Goal: Task Accomplishment & Management: Complete application form

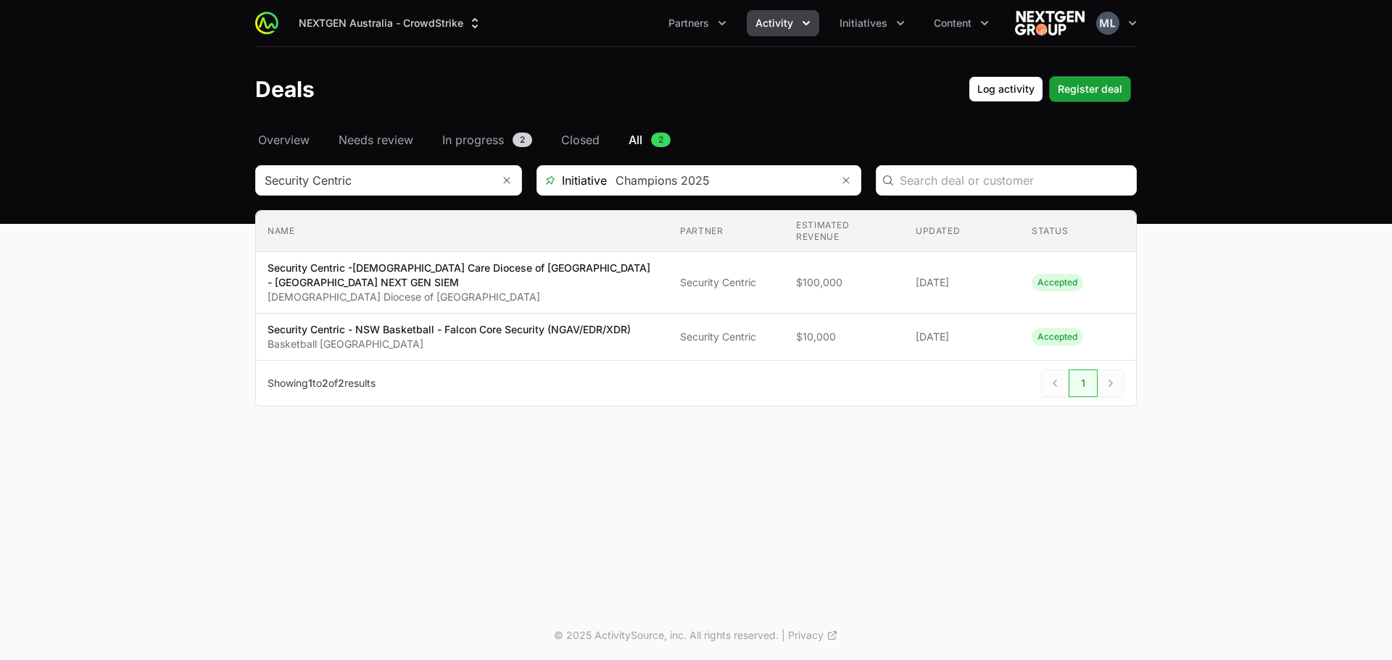
click at [789, 24] on span "Activity" at bounding box center [774, 23] width 38 height 14
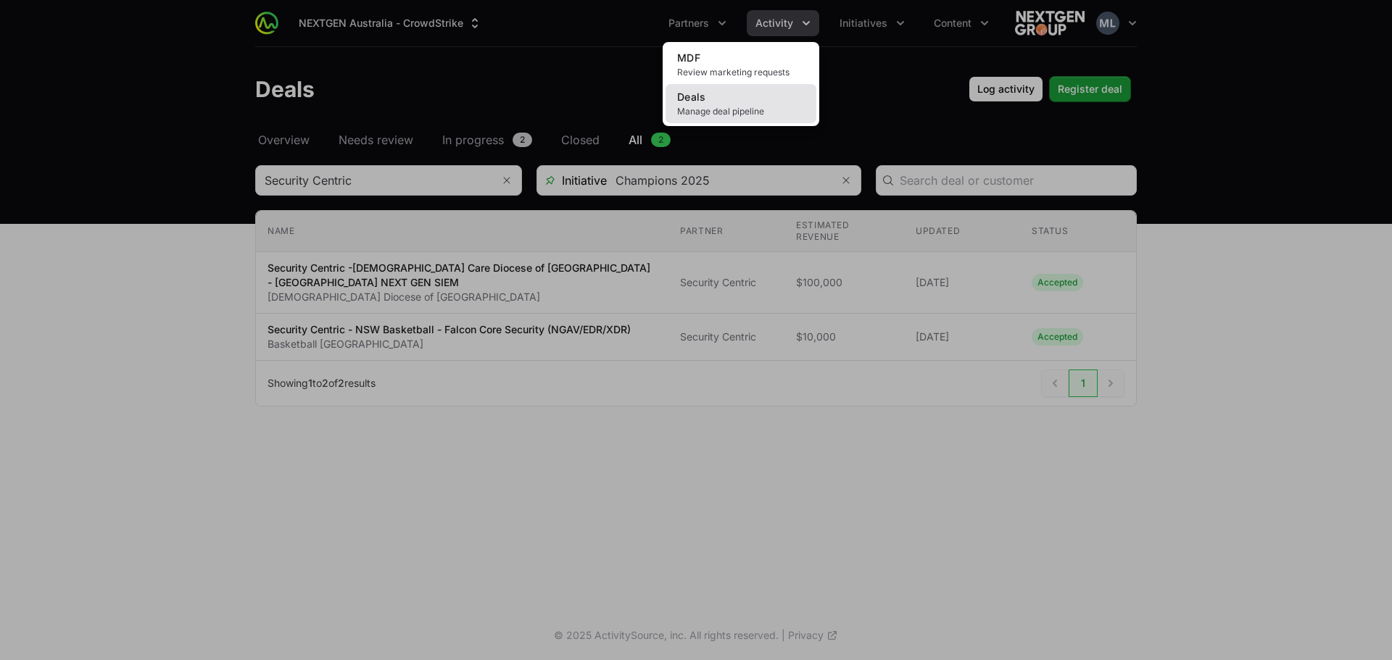
click at [700, 112] on span "Manage deal pipeline" at bounding box center [741, 112] width 128 height 12
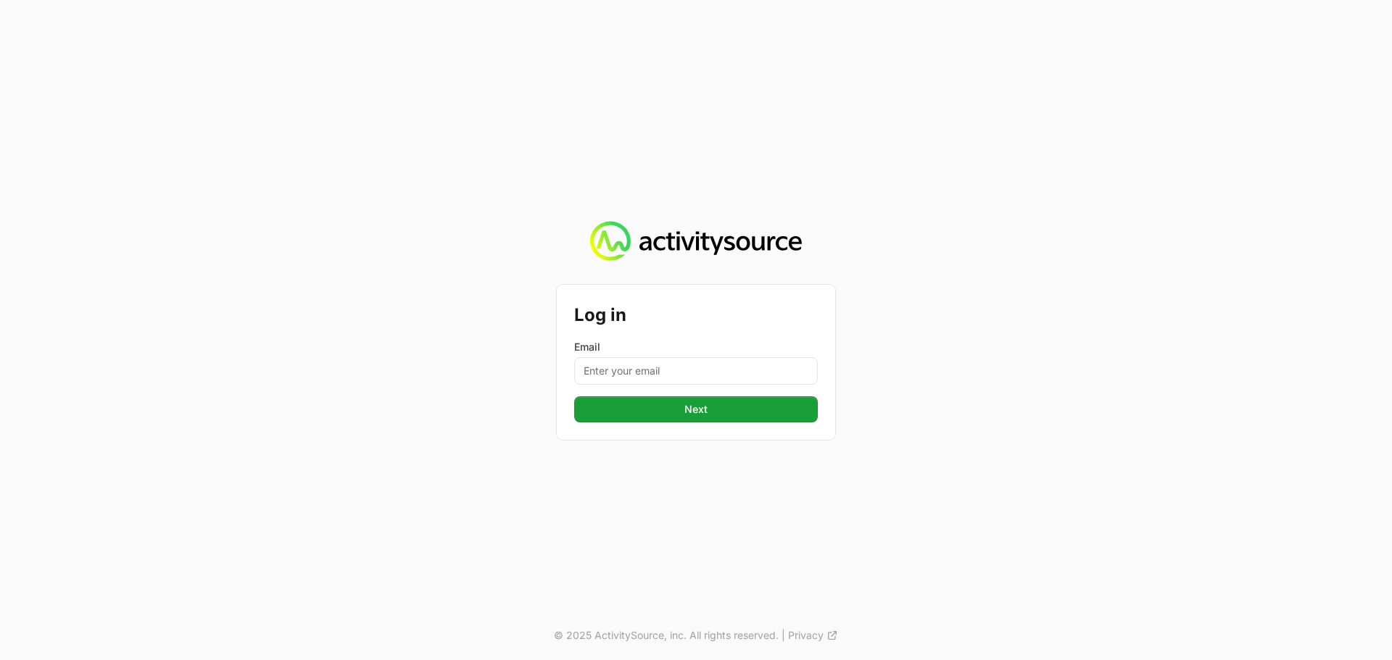
click at [723, 344] on label "Email" at bounding box center [696, 347] width 244 height 14
click at [723, 357] on input "Email" at bounding box center [696, 371] width 244 height 28
drag, startPoint x: 725, startPoint y: 409, endPoint x: 727, endPoint y: 396, distance: 13.8
click at [725, 402] on button "Next" at bounding box center [696, 409] width 244 height 26
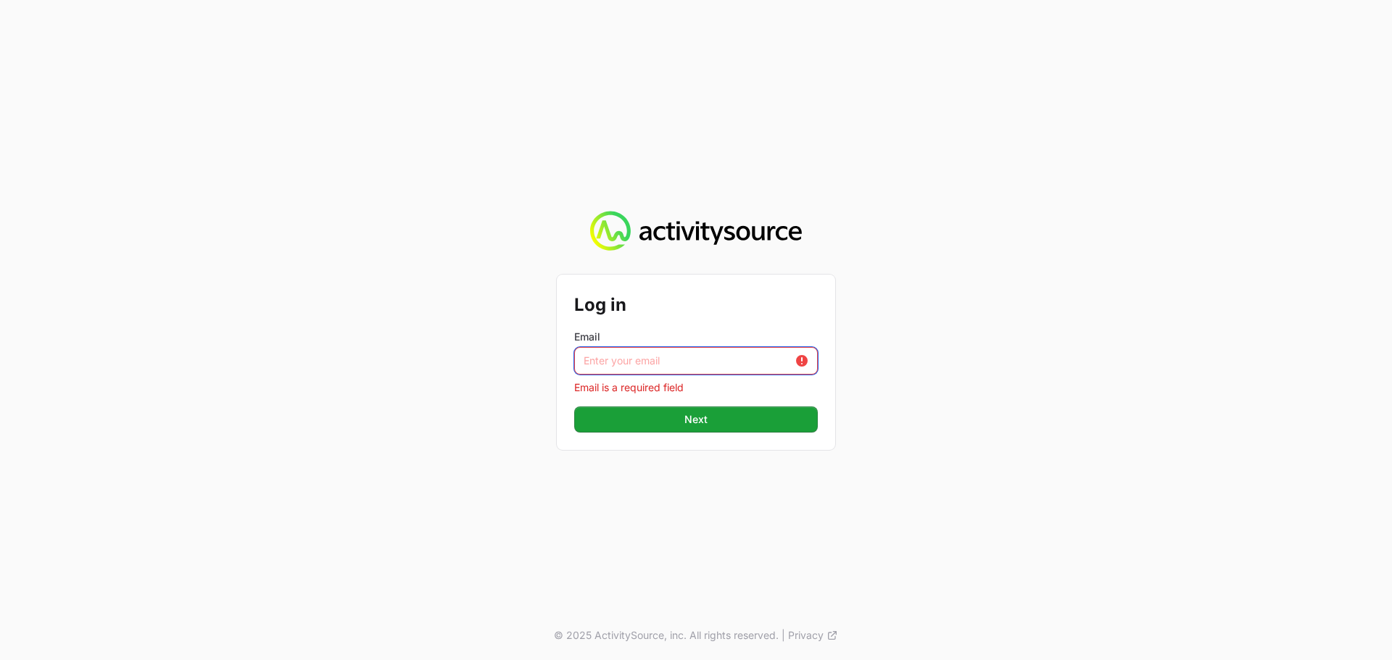
click at [731, 371] on input "Email" at bounding box center [696, 361] width 244 height 28
type input "[PERSON_NAME][EMAIL_ADDRESS][DOMAIN_NAME]"
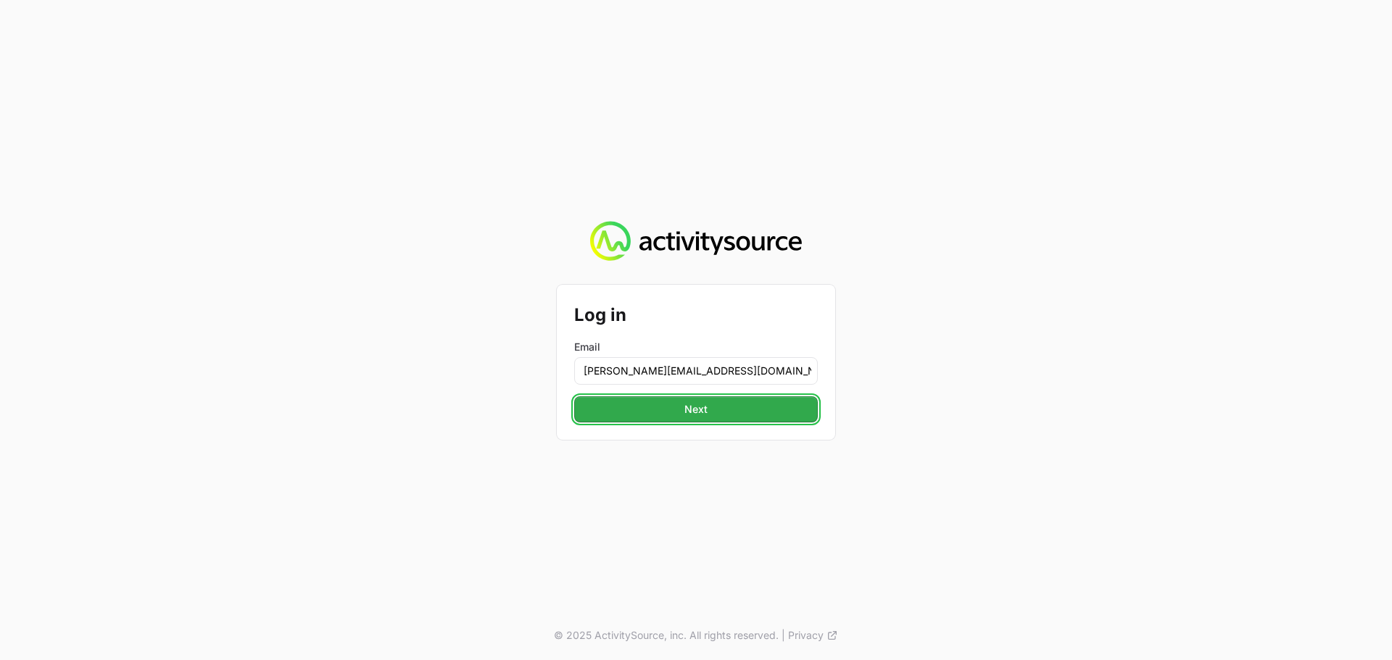
click at [735, 400] on button "Next" at bounding box center [696, 409] width 244 height 26
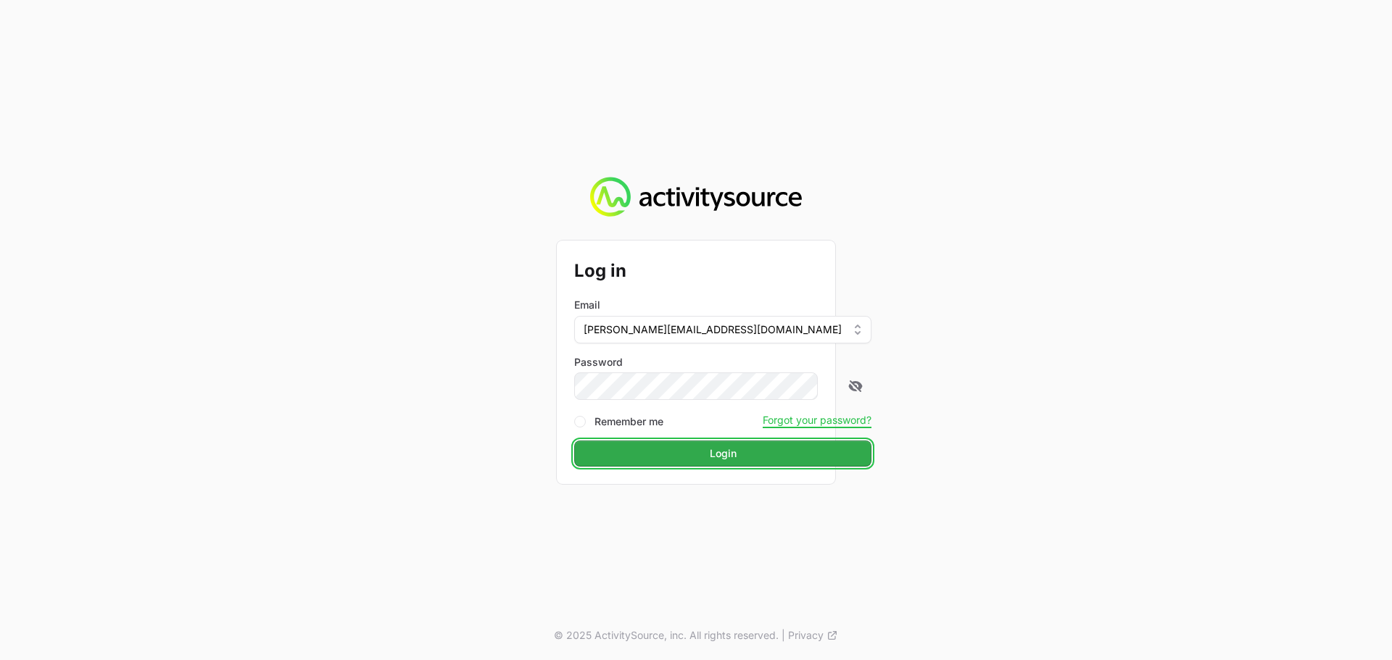
click at [710, 445] on span "Login" at bounding box center [723, 453] width 27 height 17
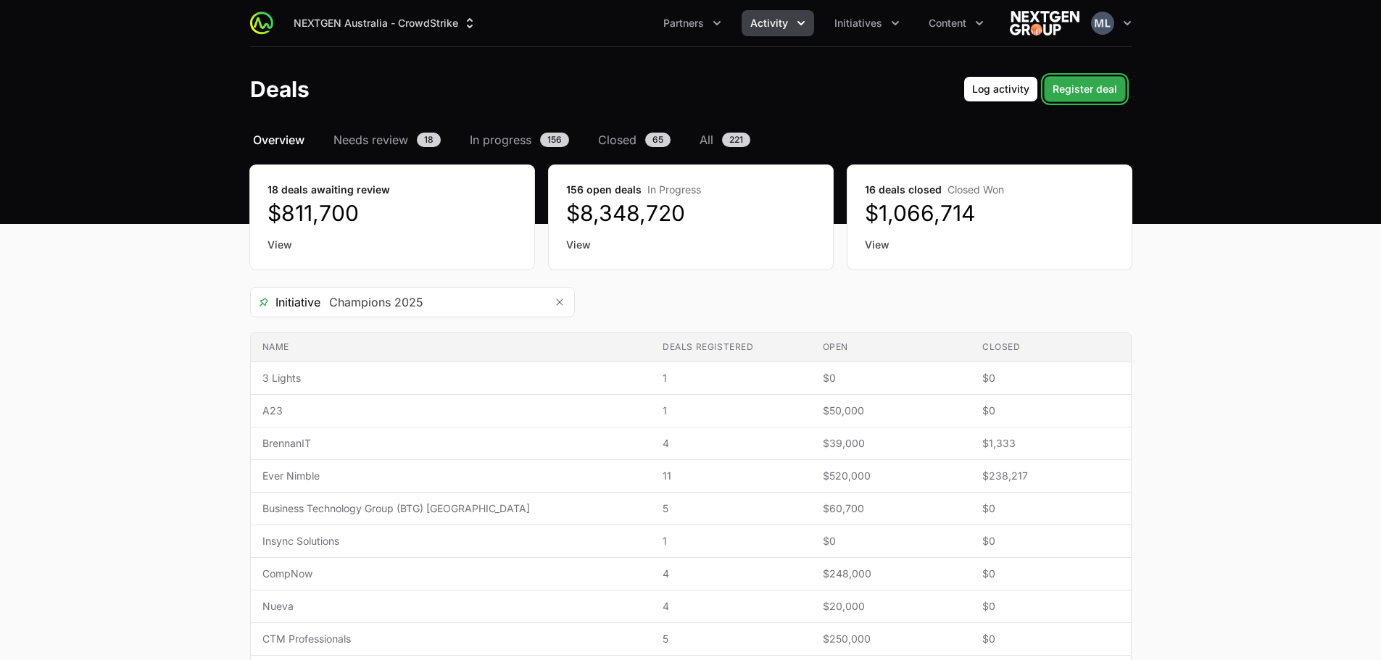
click at [1091, 93] on span "Register deal" at bounding box center [1084, 88] width 65 height 17
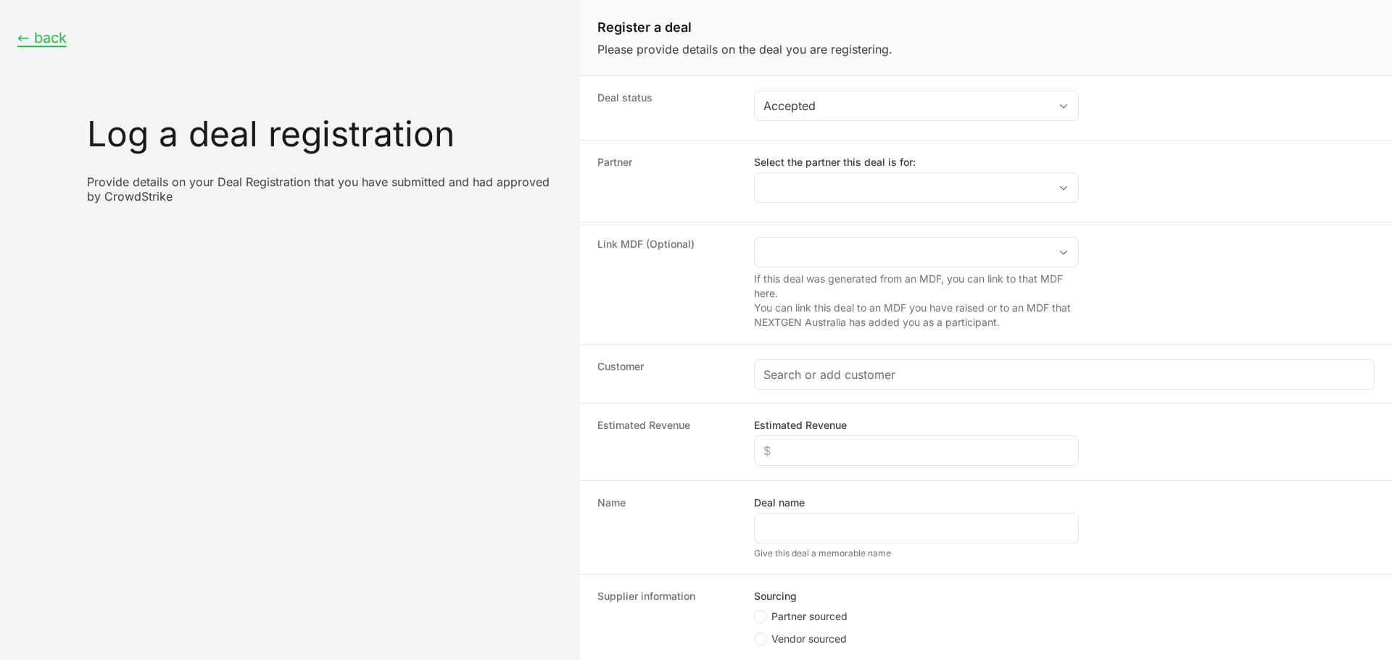
click at [875, 84] on div "Deal status Accepted" at bounding box center [986, 108] width 812 height 64
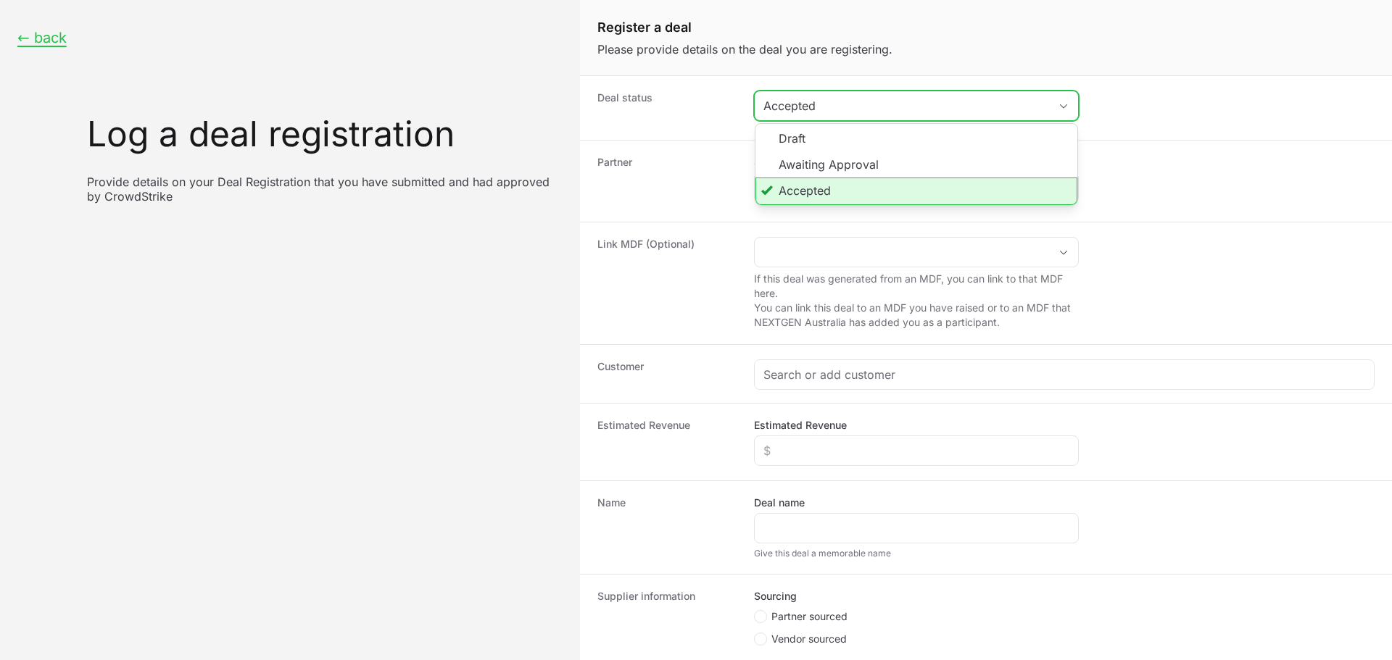
drag, startPoint x: 875, startPoint y: 91, endPoint x: 834, endPoint y: 165, distance: 84.7
click at [875, 95] on button "Accepted" at bounding box center [915, 105] width 323 height 29
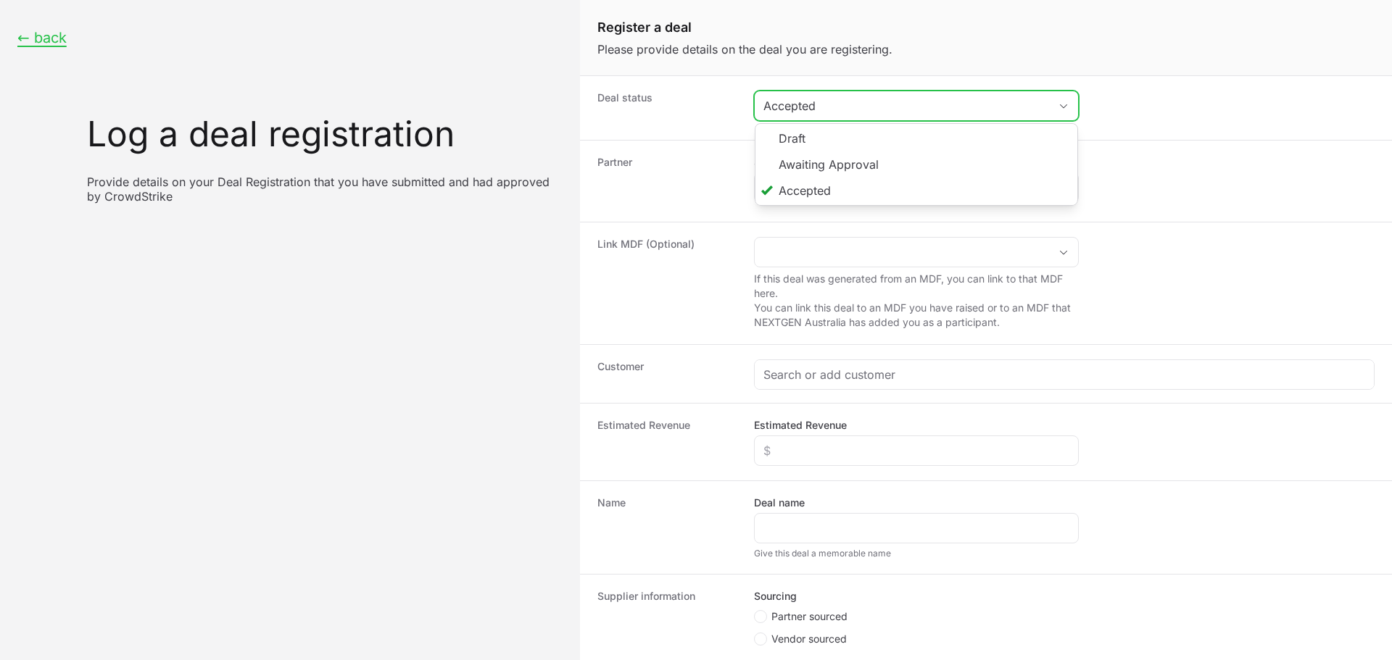
click at [825, 178] on li "Accepted" at bounding box center [916, 192] width 322 height 28
click at [839, 113] on button "placeholder" at bounding box center [915, 105] width 323 height 29
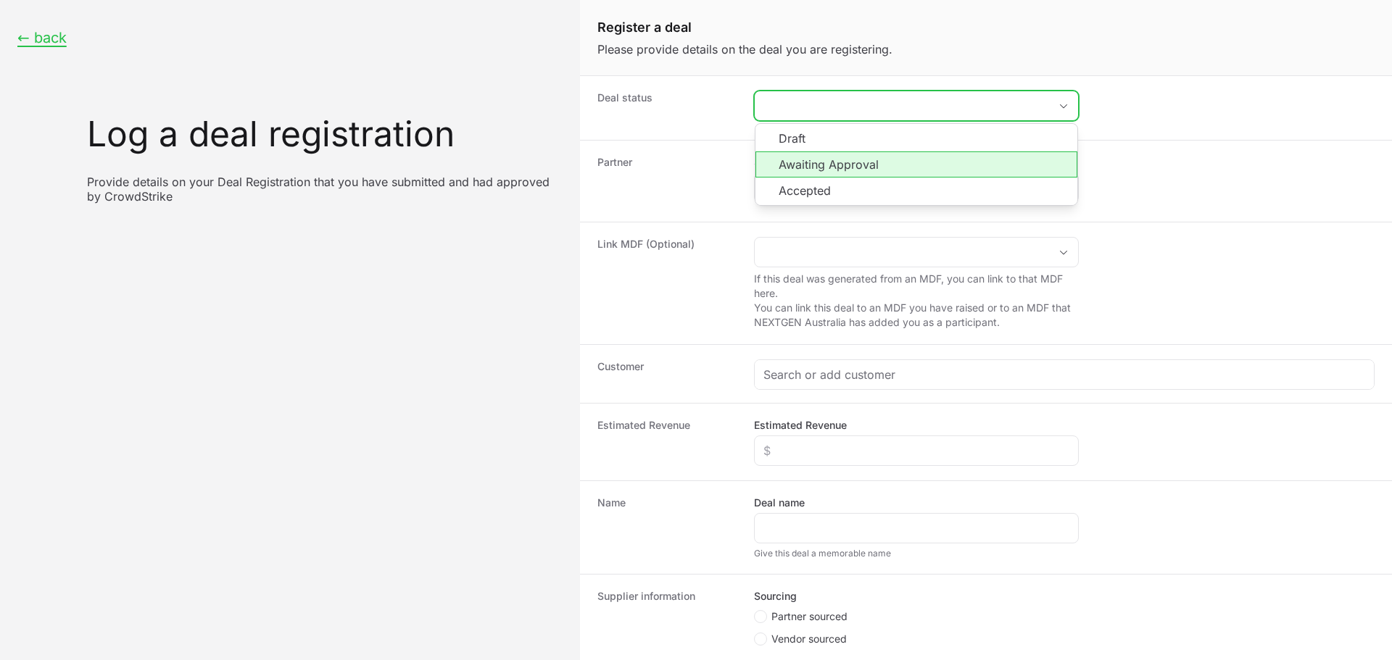
click at [839, 162] on li "Awaiting Approval" at bounding box center [916, 164] width 322 height 26
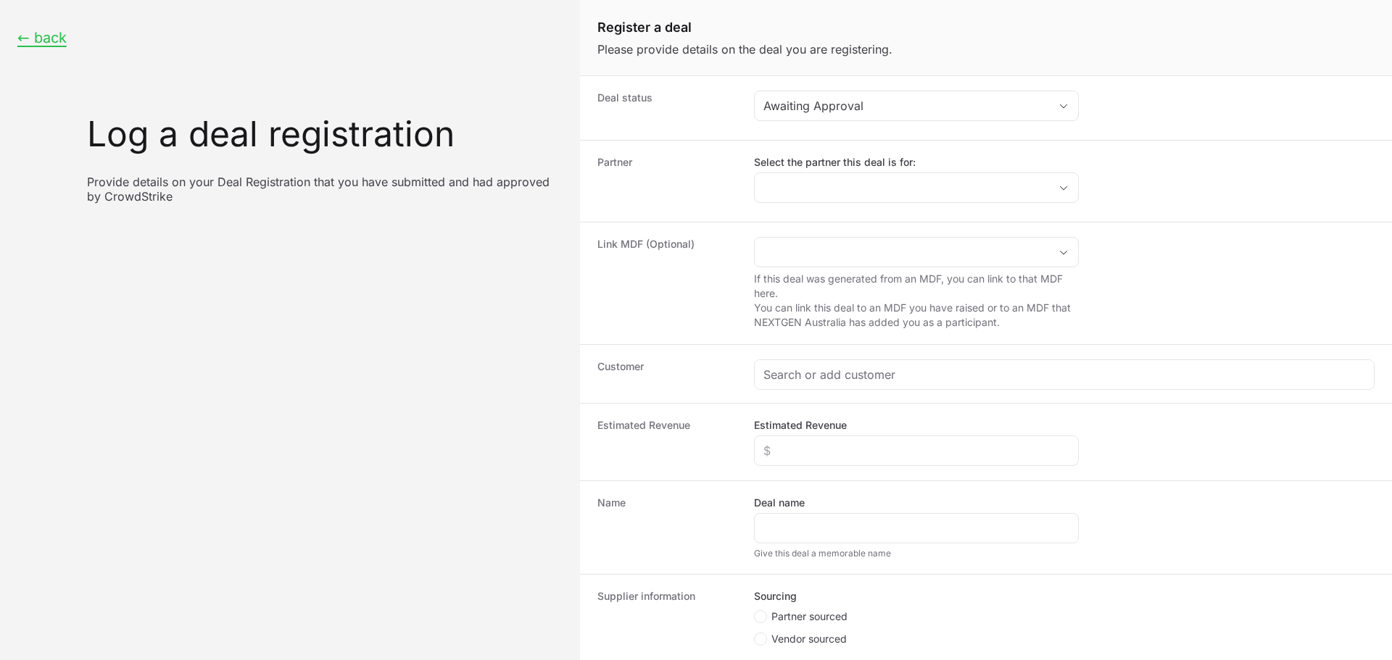
click at [862, 222] on div "Link MDF (Optional) If this deal was generated from an MDF, you can link to tha…" at bounding box center [986, 283] width 812 height 122
click at [861, 209] on div "Partner Select the partner this deal is for:" at bounding box center [986, 181] width 812 height 82
click at [861, 204] on dd "Select the partner this deal is for:" at bounding box center [1064, 181] width 620 height 52
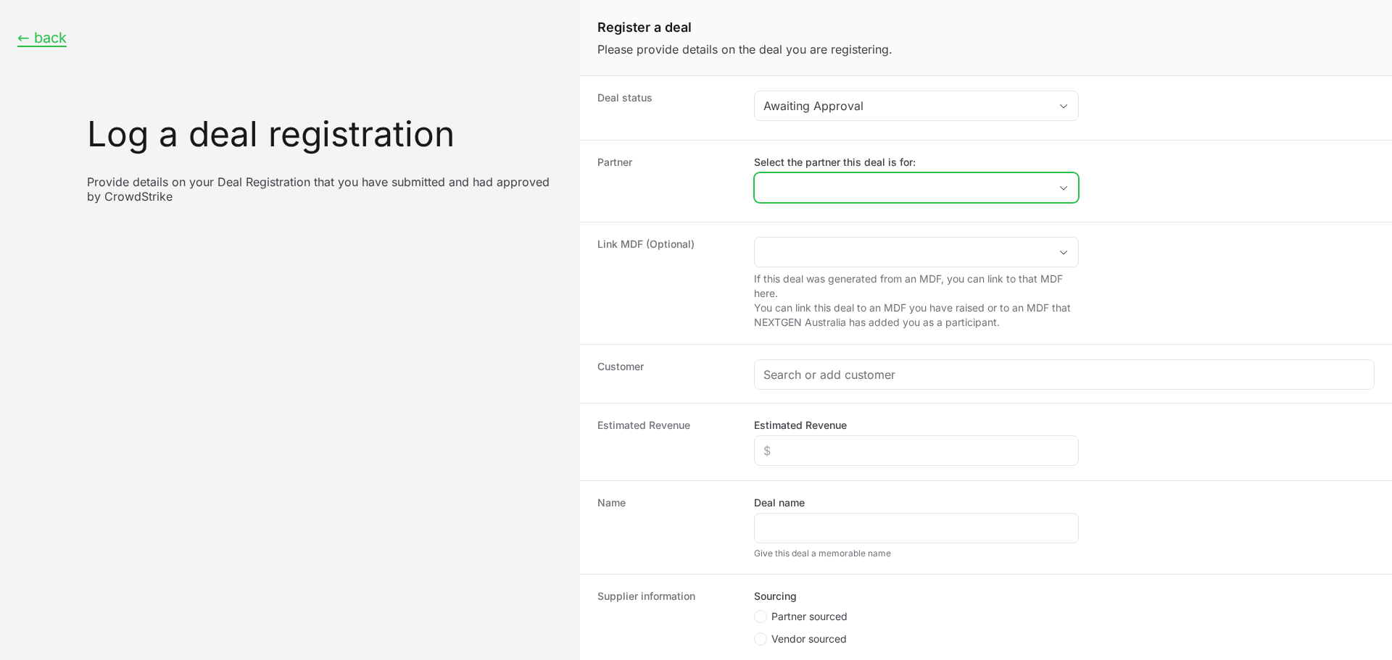
click at [868, 188] on input "Select the partner this deal is for:" at bounding box center [901, 187] width 294 height 29
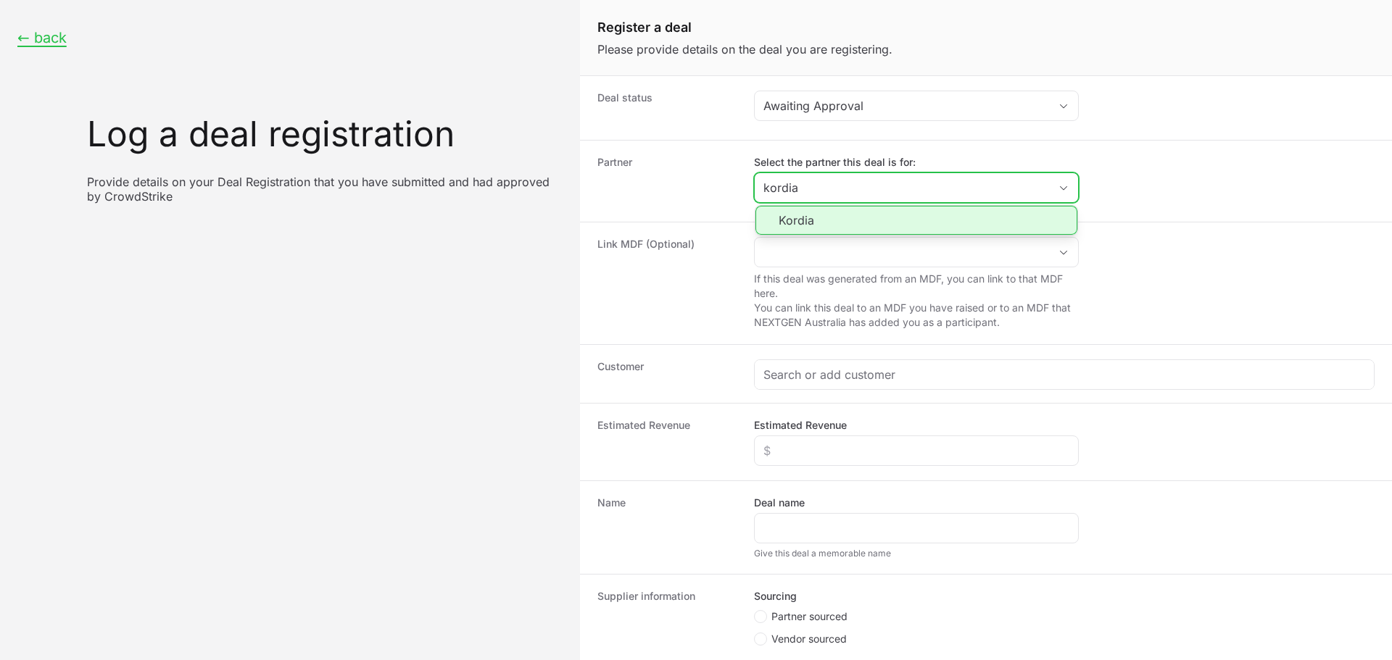
click at [830, 215] on li "Kordia" at bounding box center [916, 220] width 322 height 29
type input "Kordia"
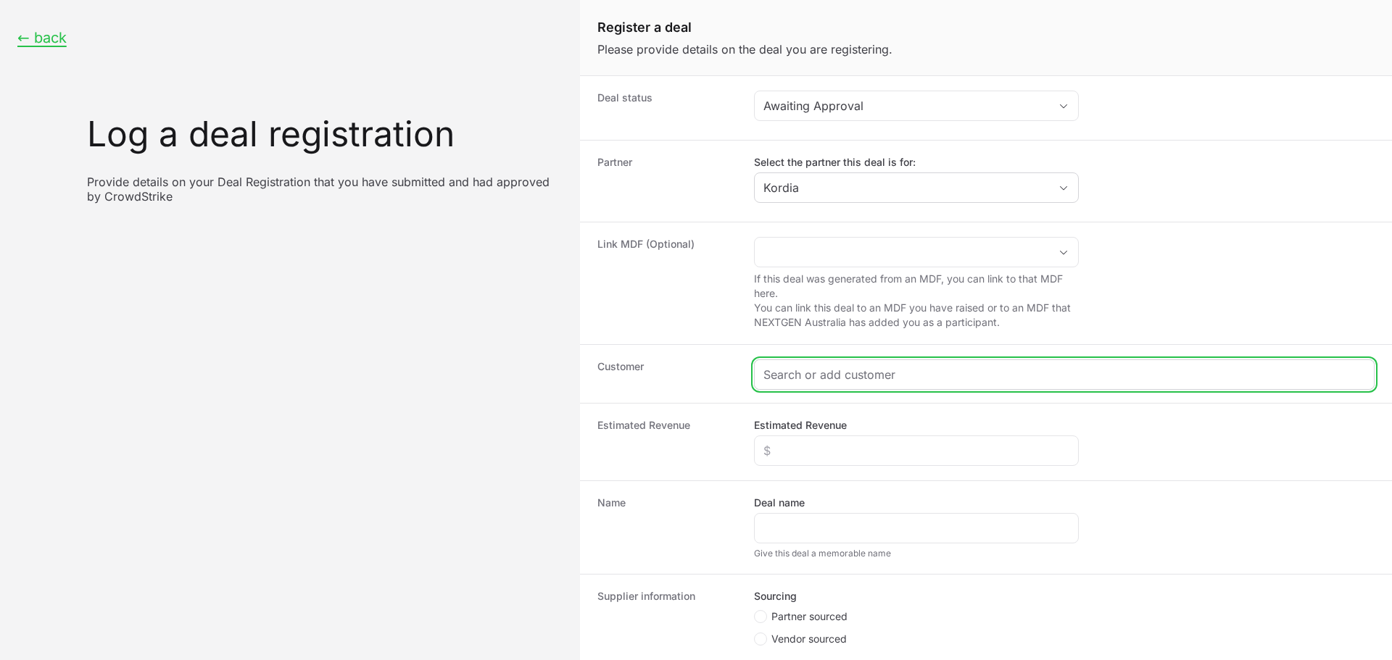
click at [768, 368] on input "Create activity form" at bounding box center [1064, 374] width 602 height 17
type input "ko"
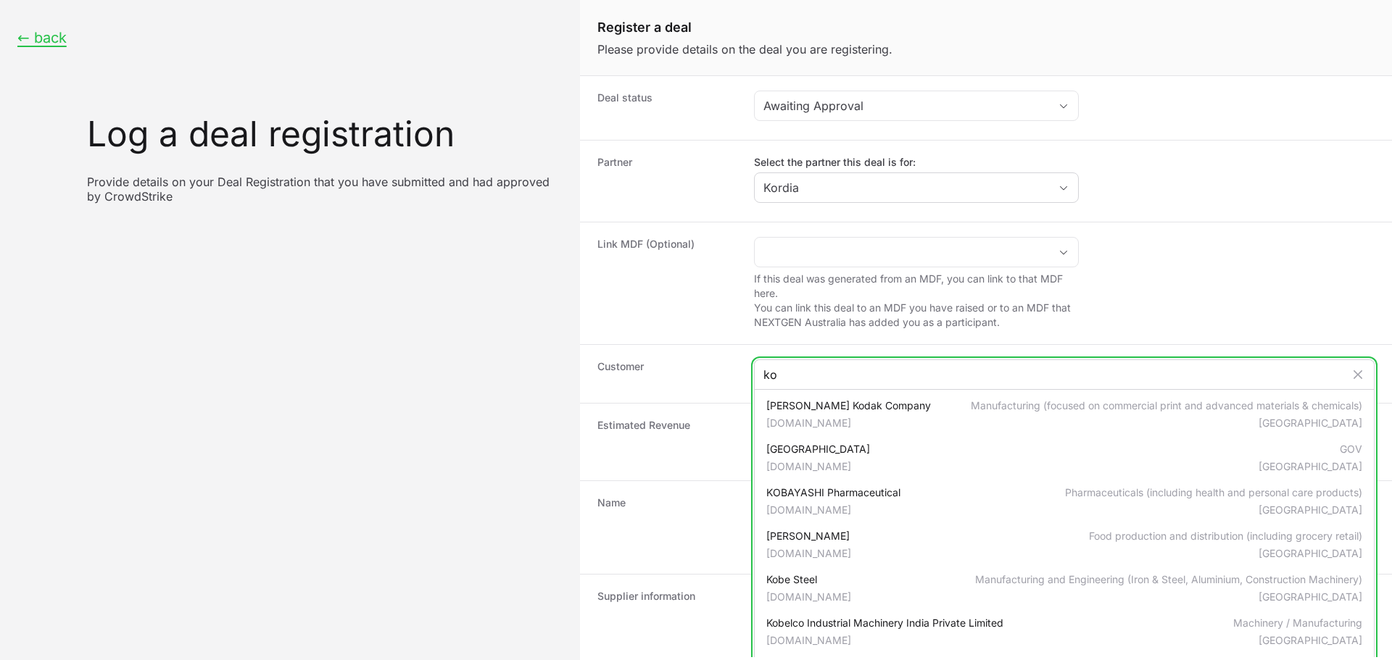
click at [781, 370] on input "ko" at bounding box center [1053, 374] width 581 height 17
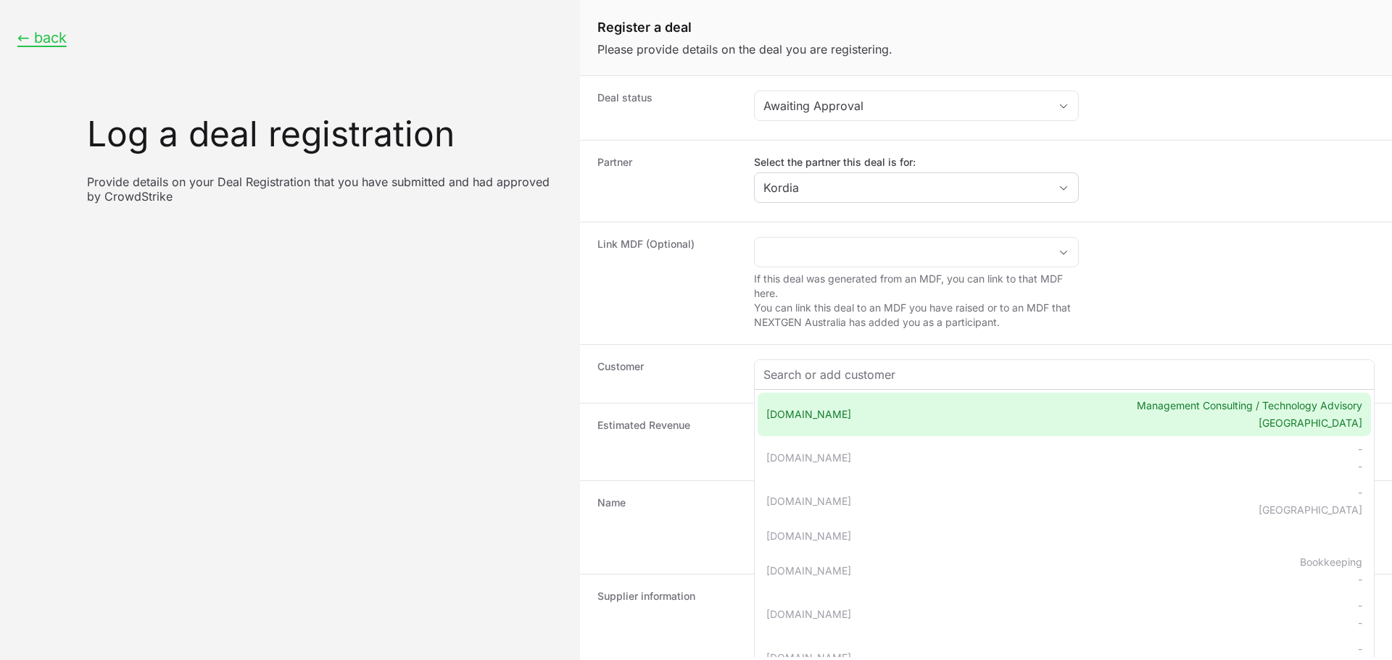
click at [641, 309] on dt "Link MDF (Optional)" at bounding box center [666, 283] width 139 height 93
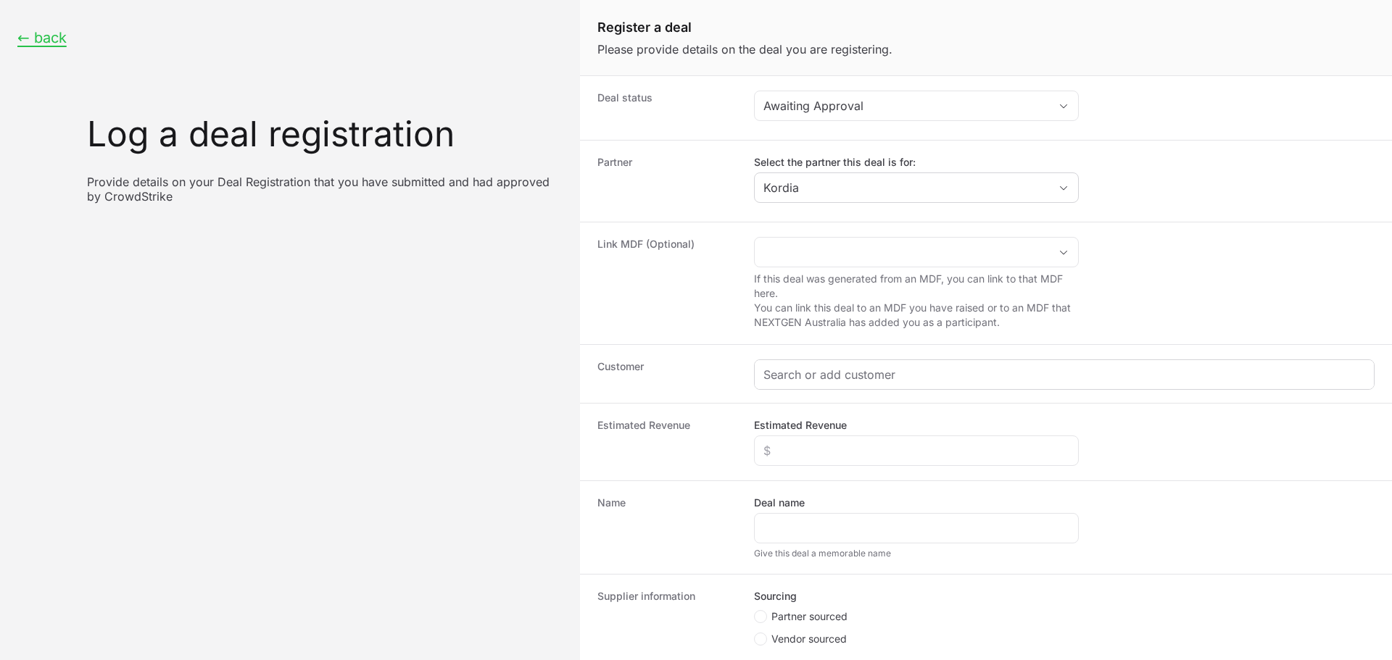
click at [835, 386] on div "Create activity form" at bounding box center [1063, 374] width 619 height 29
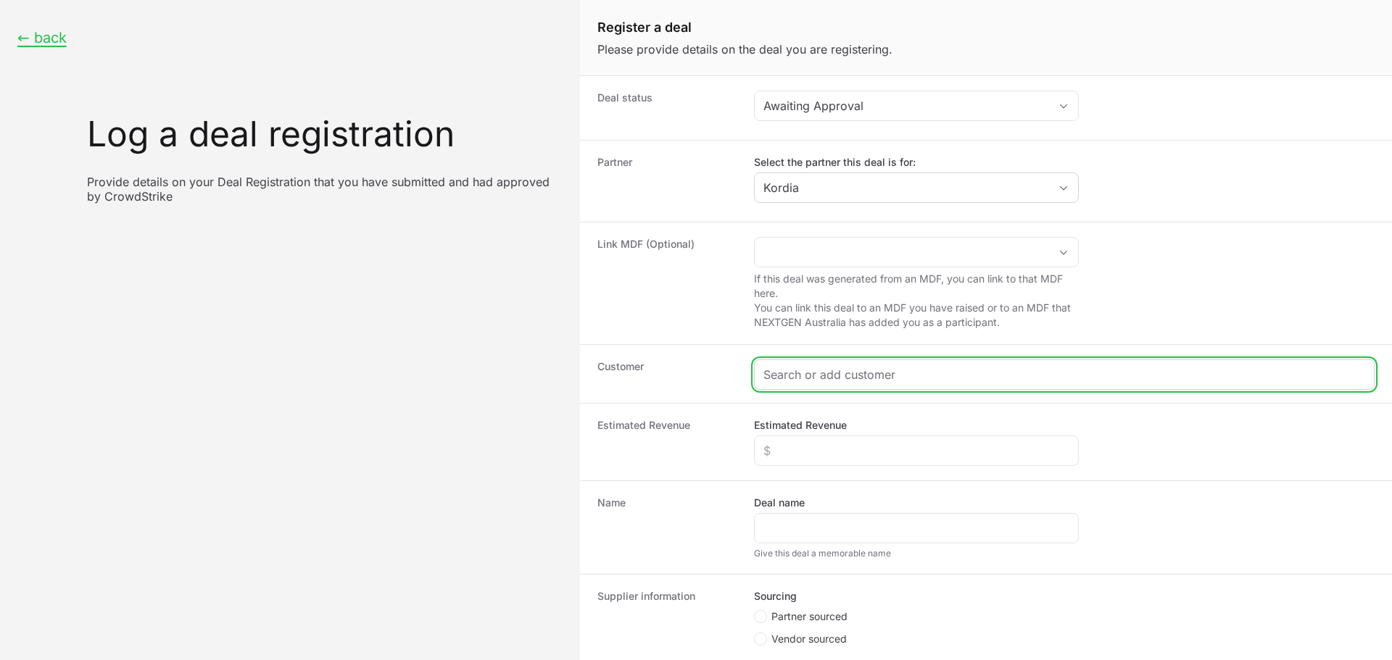
click at [801, 368] on input "Create activity form" at bounding box center [1064, 374] width 602 height 17
paste input "[URL][DOMAIN_NAME]"
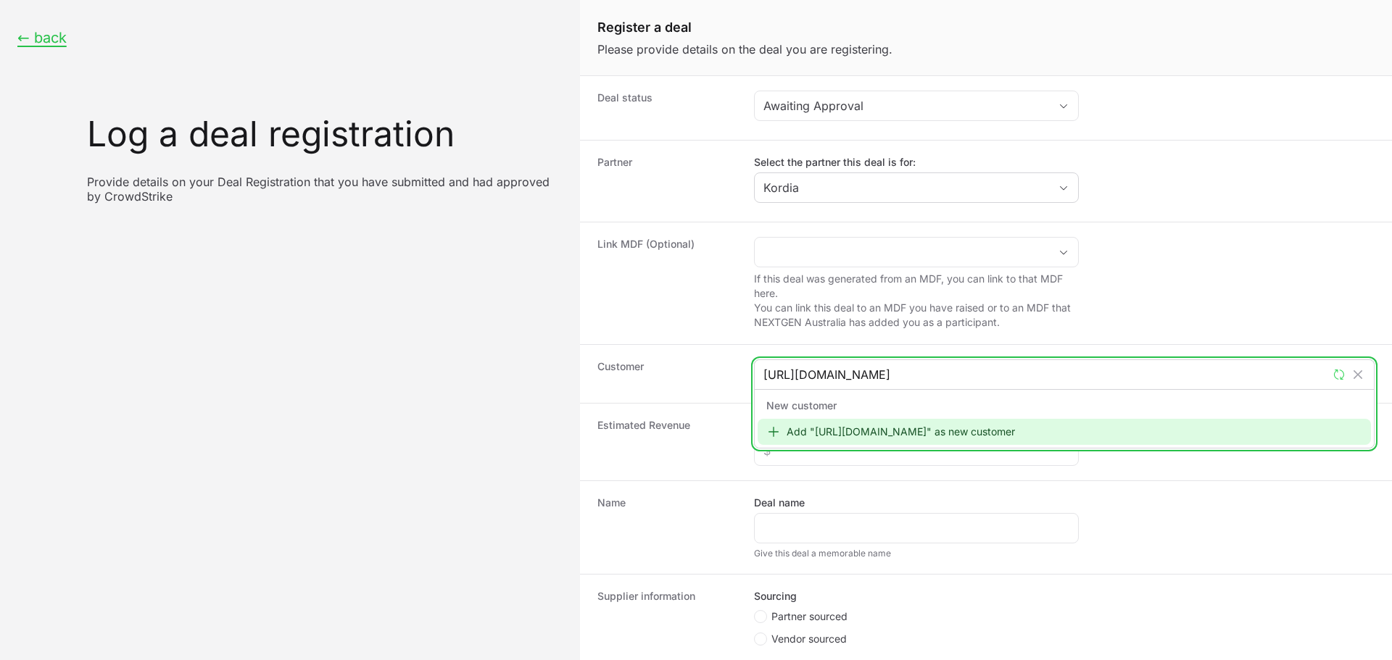
type input "[URL][DOMAIN_NAME]"
click at [857, 438] on div "Add "[URL][DOMAIN_NAME]" as new customer" at bounding box center [1063, 432] width 613 height 26
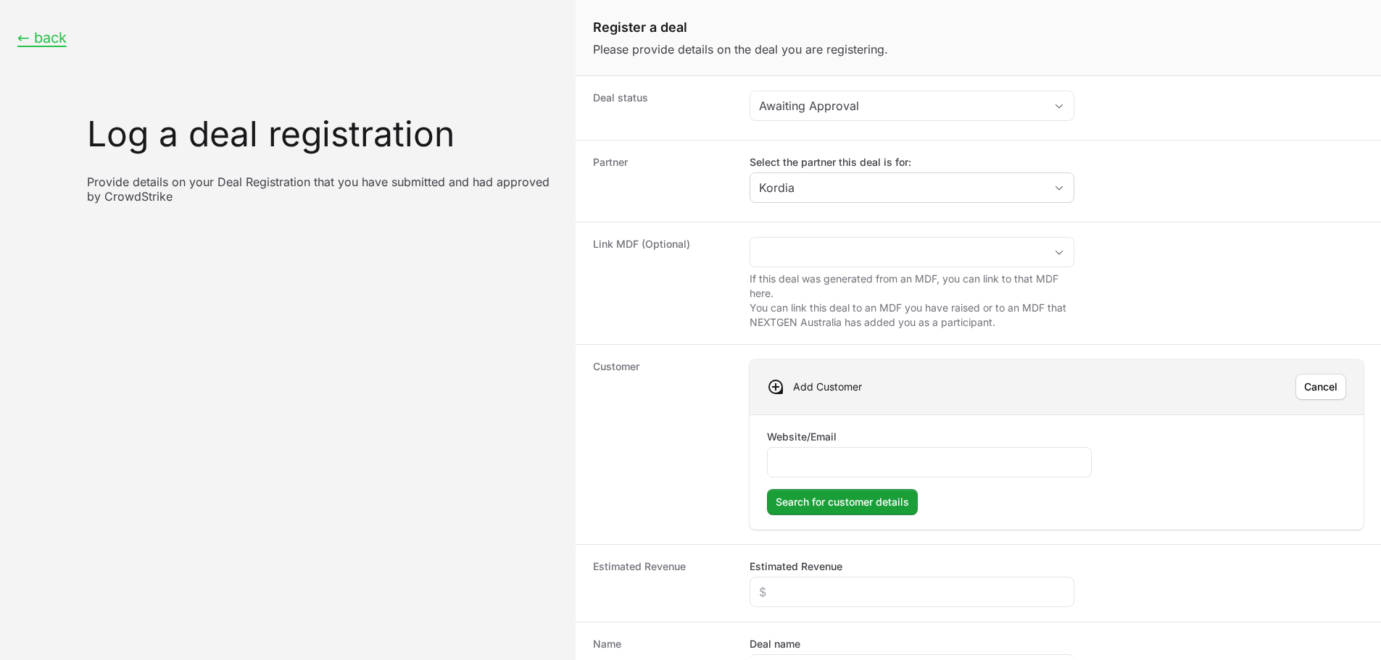
click at [819, 440] on label "Website/Email" at bounding box center [802, 437] width 70 height 14
click at [819, 454] on input "Website/Email" at bounding box center [929, 462] width 306 height 17
paste input "[URL][DOMAIN_NAME]"
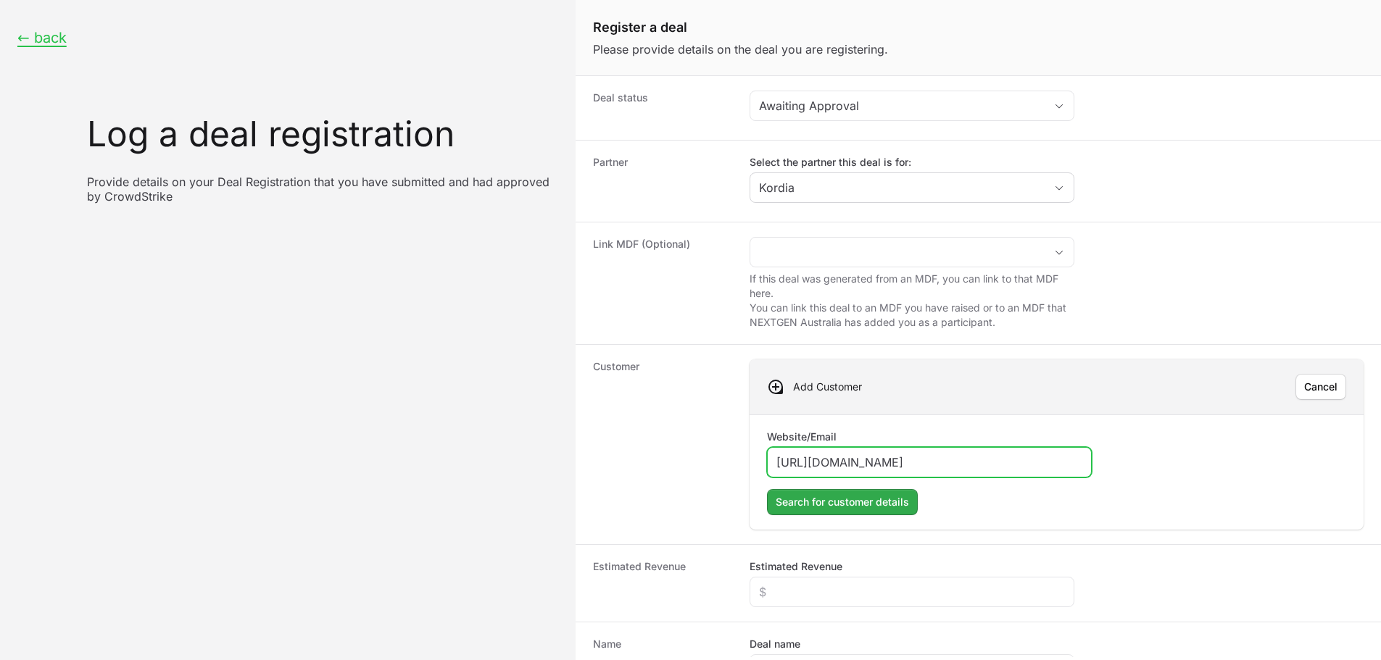
type input "[URL][DOMAIN_NAME]"
click at [820, 507] on span "Search for customer details" at bounding box center [841, 502] width 133 height 17
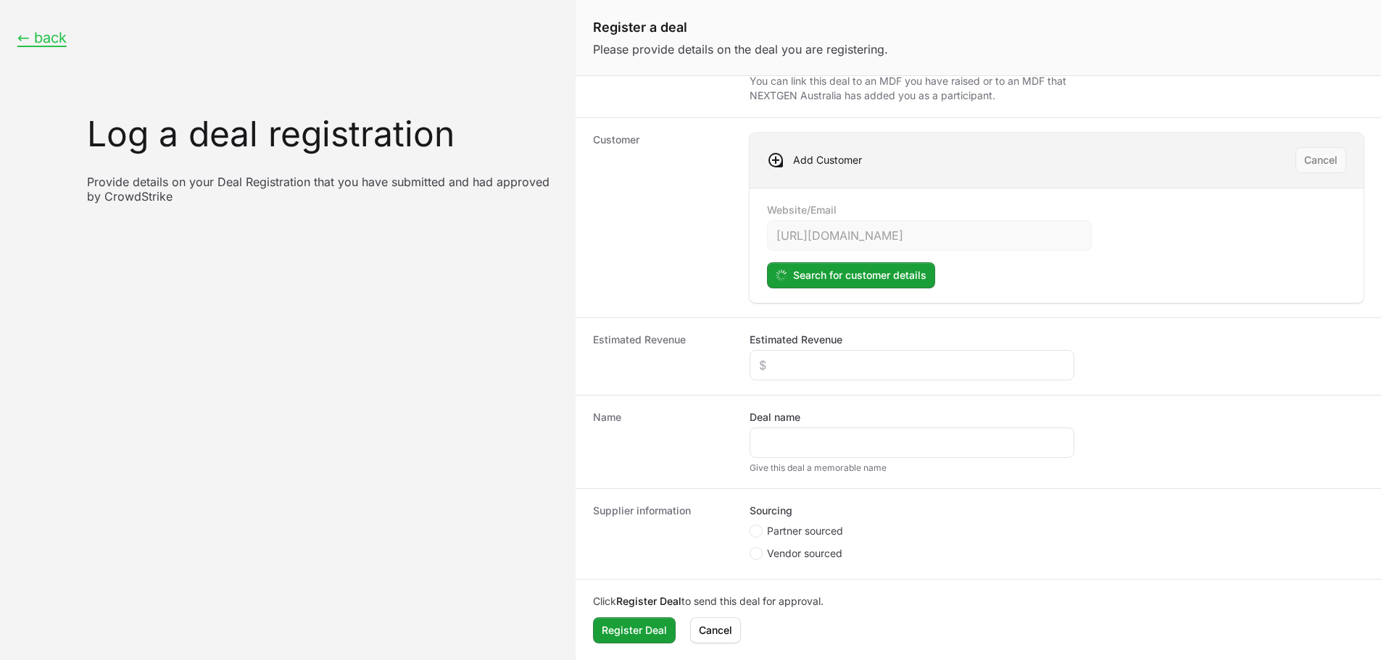
scroll to position [228, 0]
click at [836, 373] on div "Create activity form" at bounding box center [911, 364] width 325 height 30
click at [849, 370] on input "Estimated Revenue" at bounding box center [912, 364] width 306 height 17
type input "$20,000"
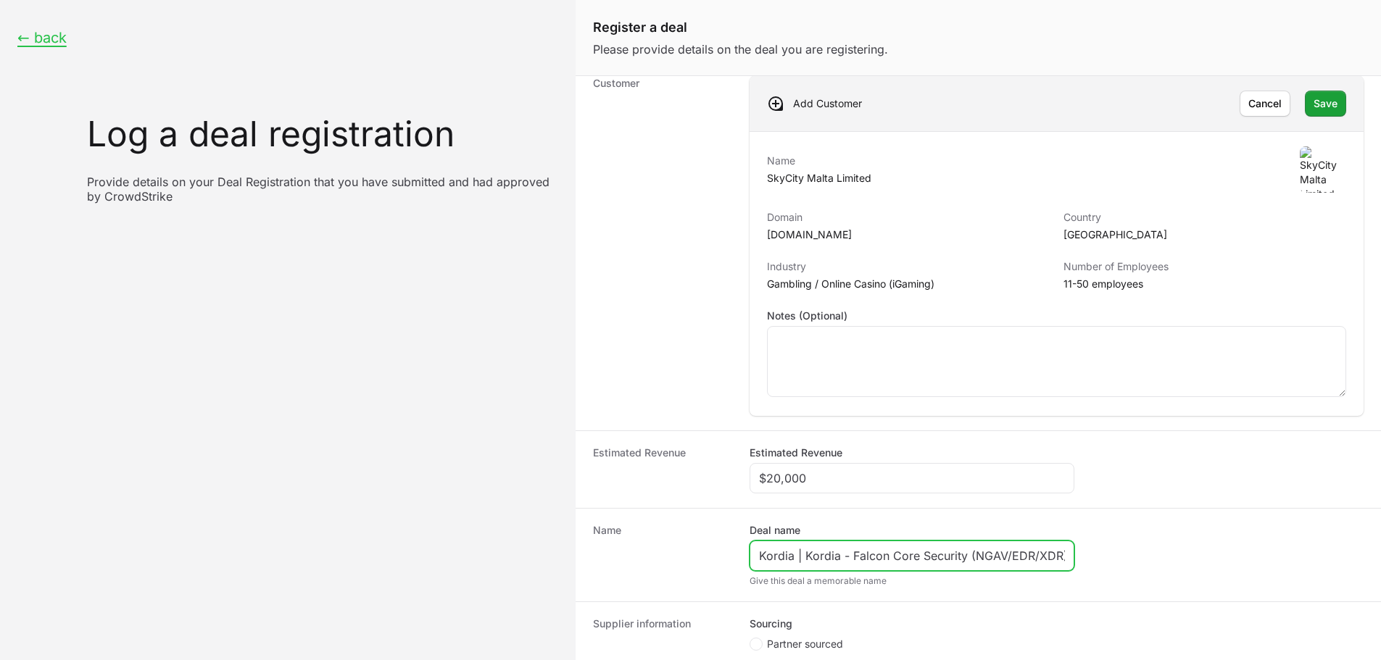
scroll to position [300, 0]
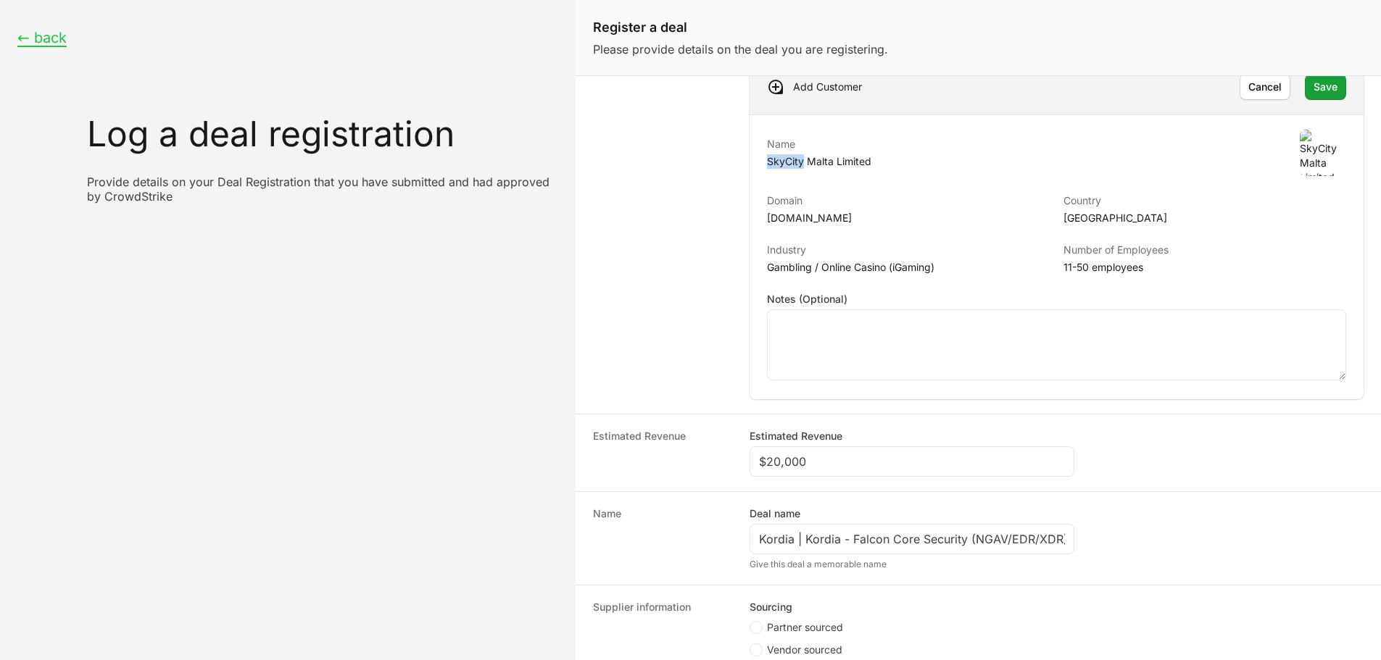
drag, startPoint x: 765, startPoint y: 160, endPoint x: 804, endPoint y: 162, distance: 39.2
click at [804, 162] on div "Name SkyCity Malta Limited Domain [DOMAIN_NAME] Country Malta Industry Gambling…" at bounding box center [1056, 257] width 614 height 285
drag, startPoint x: 820, startPoint y: 165, endPoint x: 818, endPoint y: 488, distance: 324.0
click at [810, 352] on div "Name SkyCity Malta Limited Domain [DOMAIN_NAME] Country Malta Industry Gambling…" at bounding box center [1056, 257] width 579 height 255
click at [824, 536] on input "Kordia | Kordia - Falcon Core Security (NGAV/EDR/XDR)" at bounding box center [912, 539] width 306 height 17
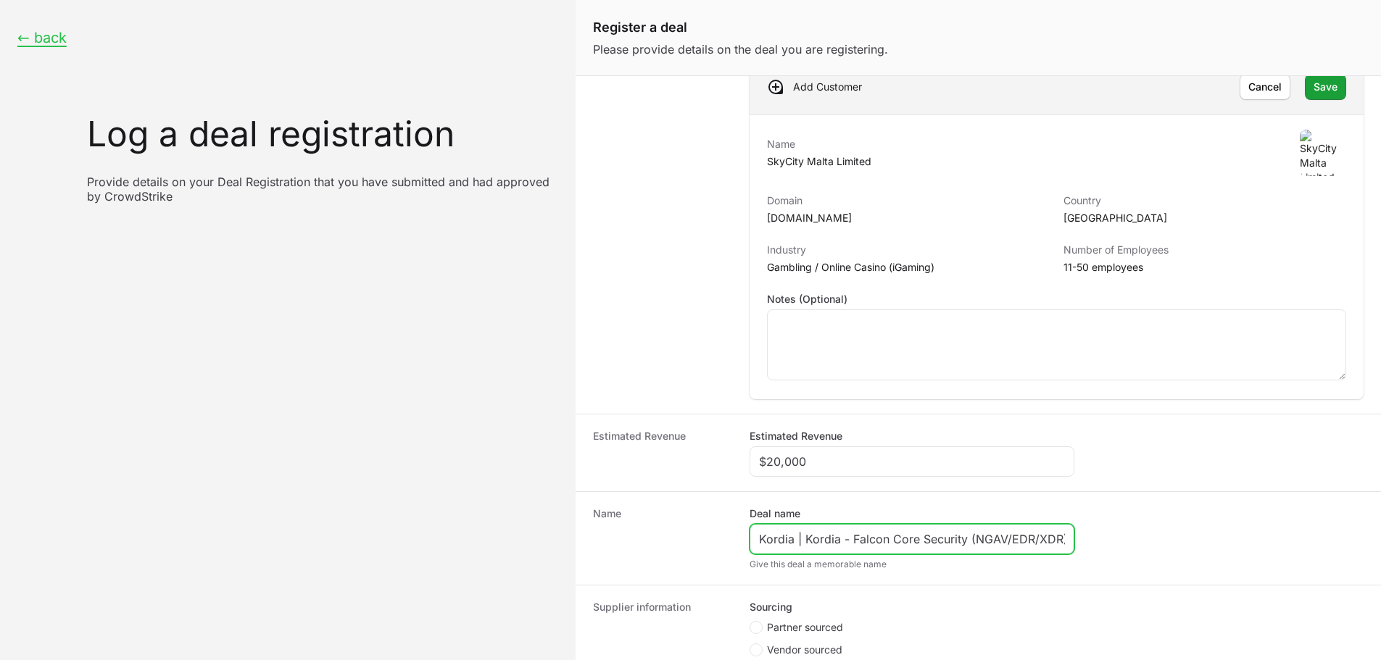
click at [824, 536] on input "Kordia | Kordia - Falcon Core Security (NGAV/EDR/XDR)" at bounding box center [912, 539] width 306 height 17
paste input "[URL][DOMAIN_NAME]"
click at [783, 157] on p "SkyCity Malta Limited" at bounding box center [819, 161] width 104 height 14
copy p "SkyCity"
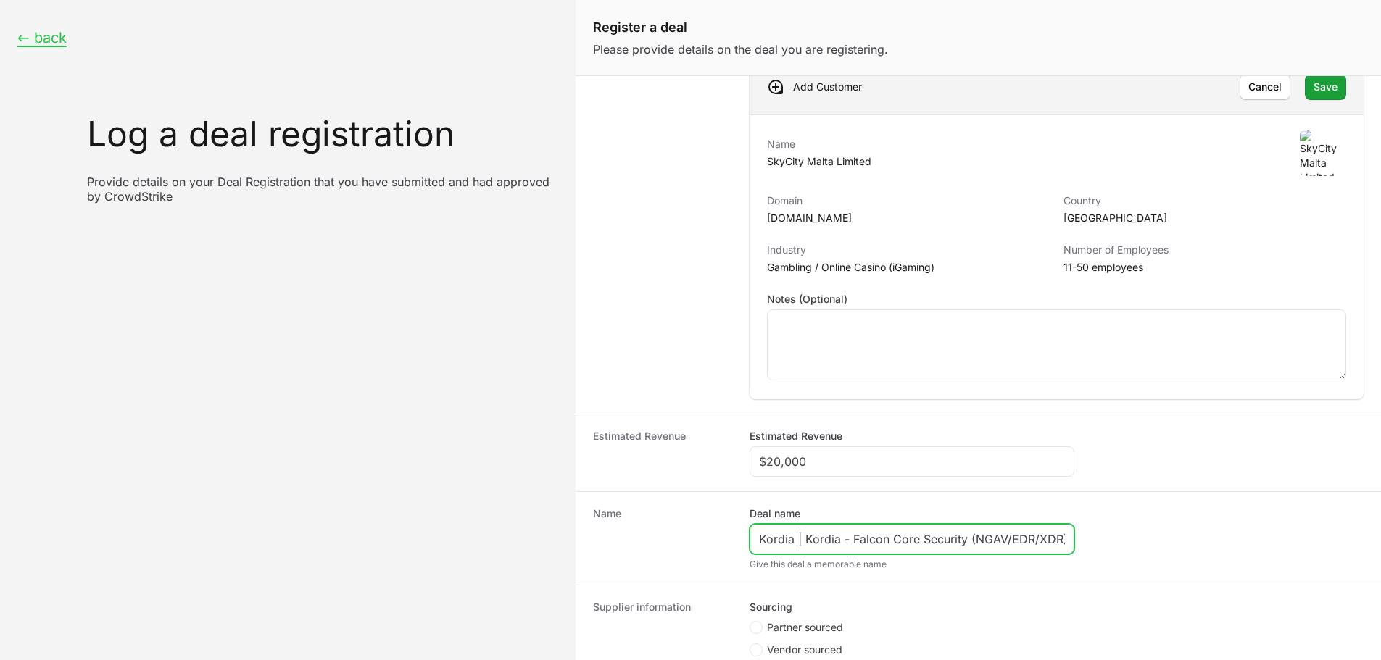
click at [814, 533] on input "Kordia | Kordia - Falcon Core Security (NGAV/EDR/XDR)" at bounding box center [912, 539] width 306 height 17
click at [815, 533] on input "Kordia | Kordia - Falcon Core Security (NGAV/EDR/XDR)" at bounding box center [912, 539] width 306 height 17
paste input "SkyCity"
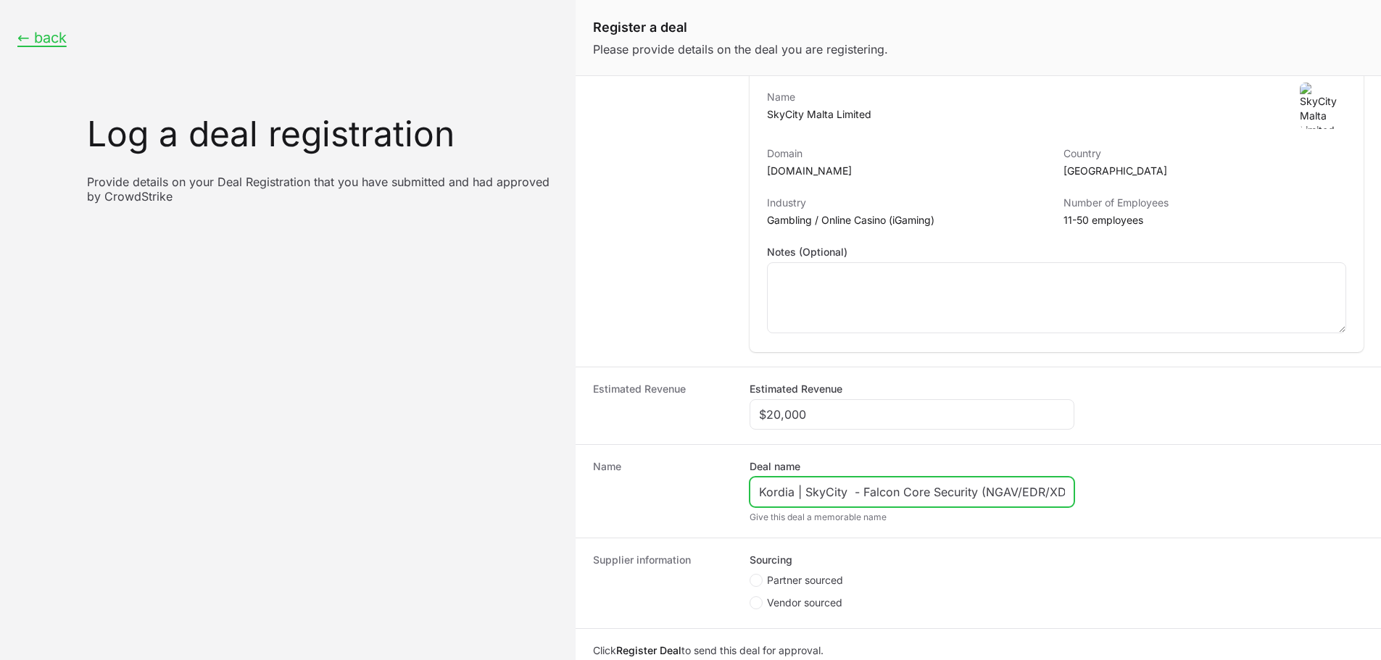
scroll to position [397, 0]
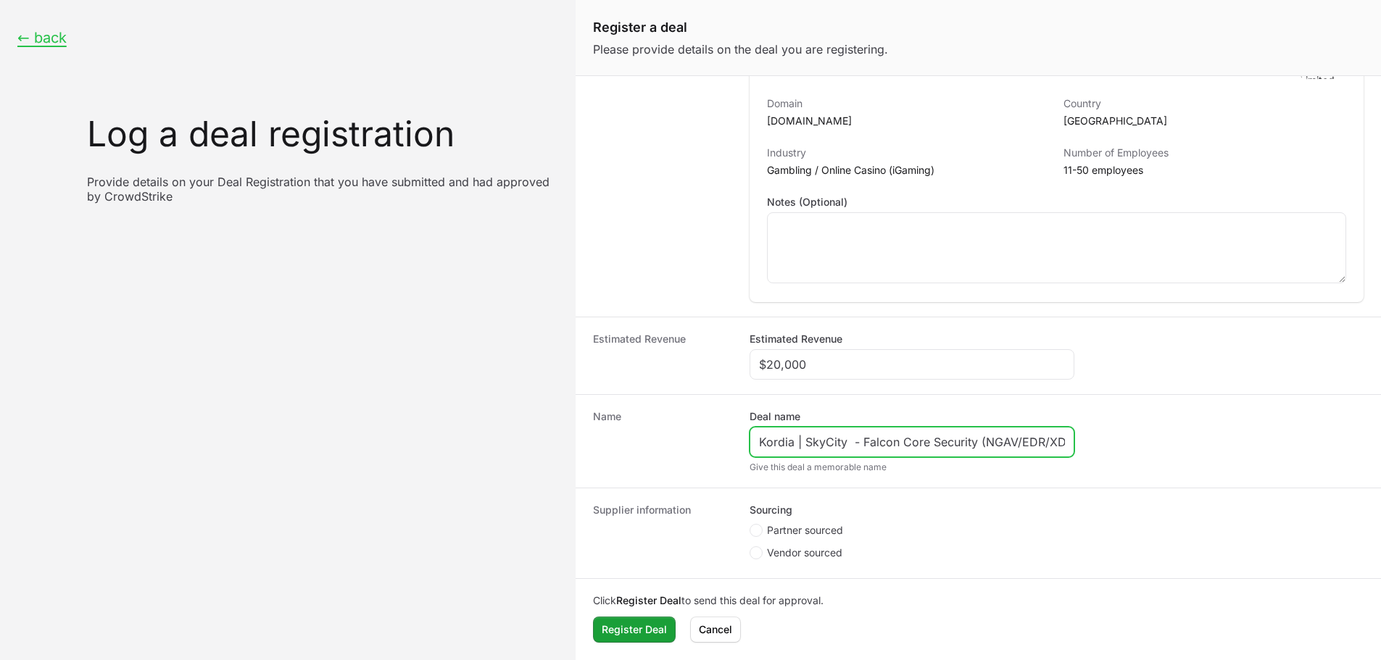
type input "Kordia | SkyCity - Falcon Core Security (NGAV/EDR/XDR)"
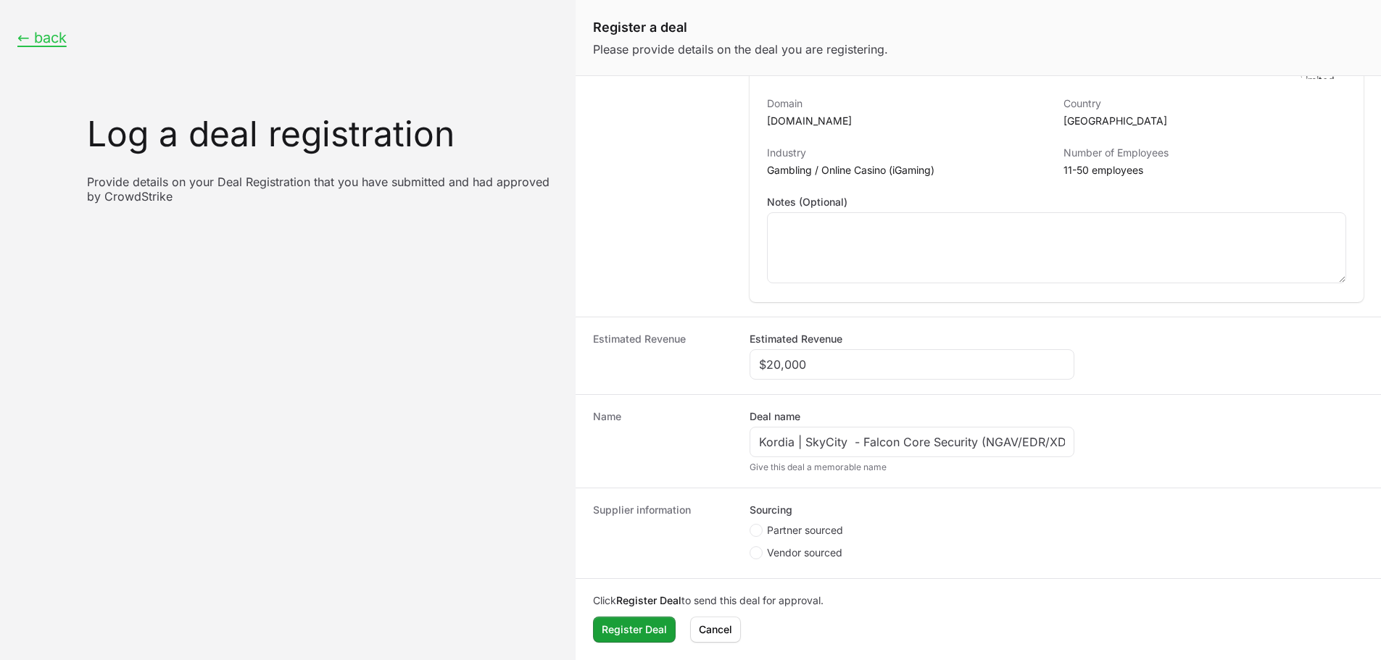
click at [798, 528] on span "Partner sourced" at bounding box center [805, 530] width 76 height 14
radio input "true"
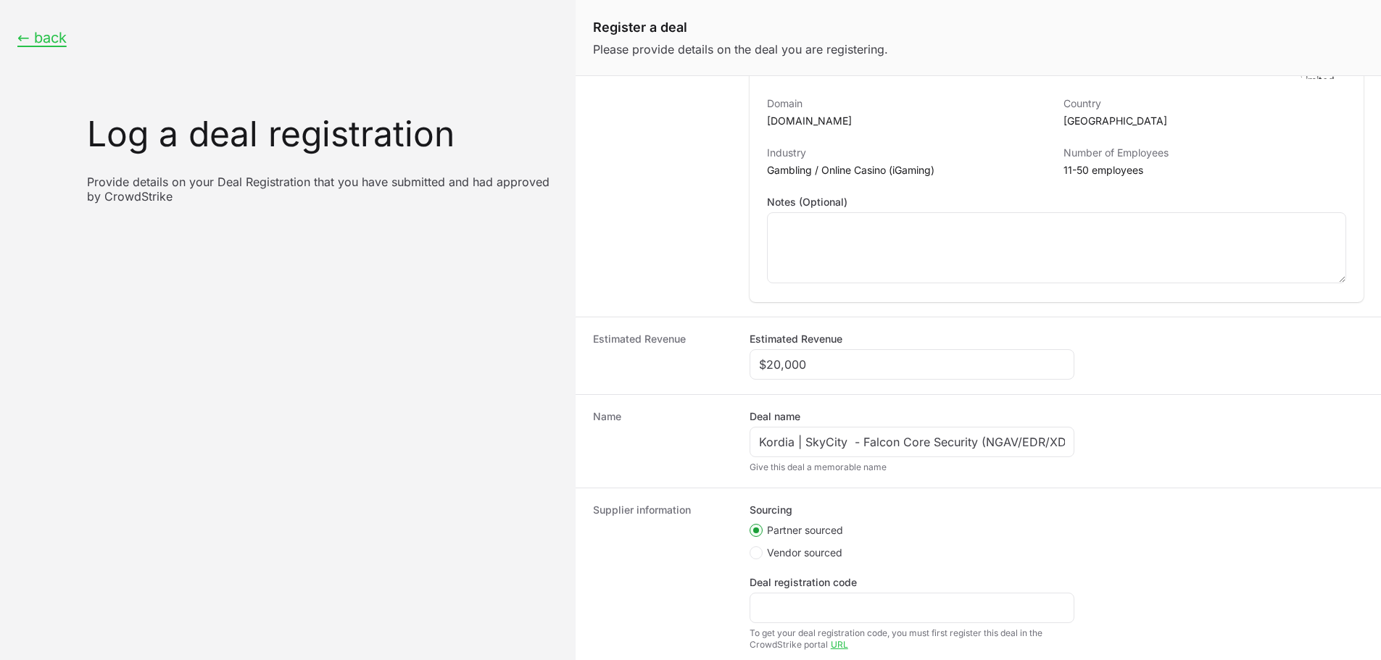
scroll to position [285, 0]
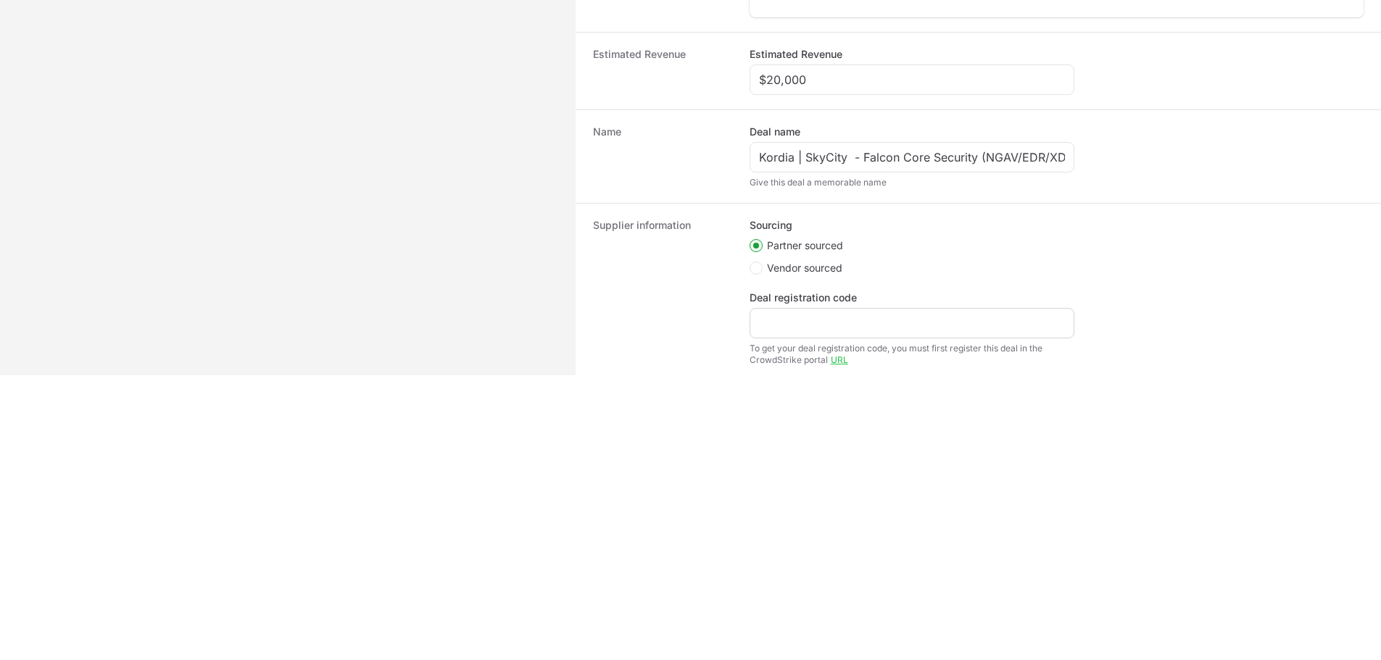
click at [816, 309] on div "Create activity form" at bounding box center [911, 323] width 325 height 30
click at [818, 317] on input "Deal registration code" at bounding box center [912, 323] width 306 height 17
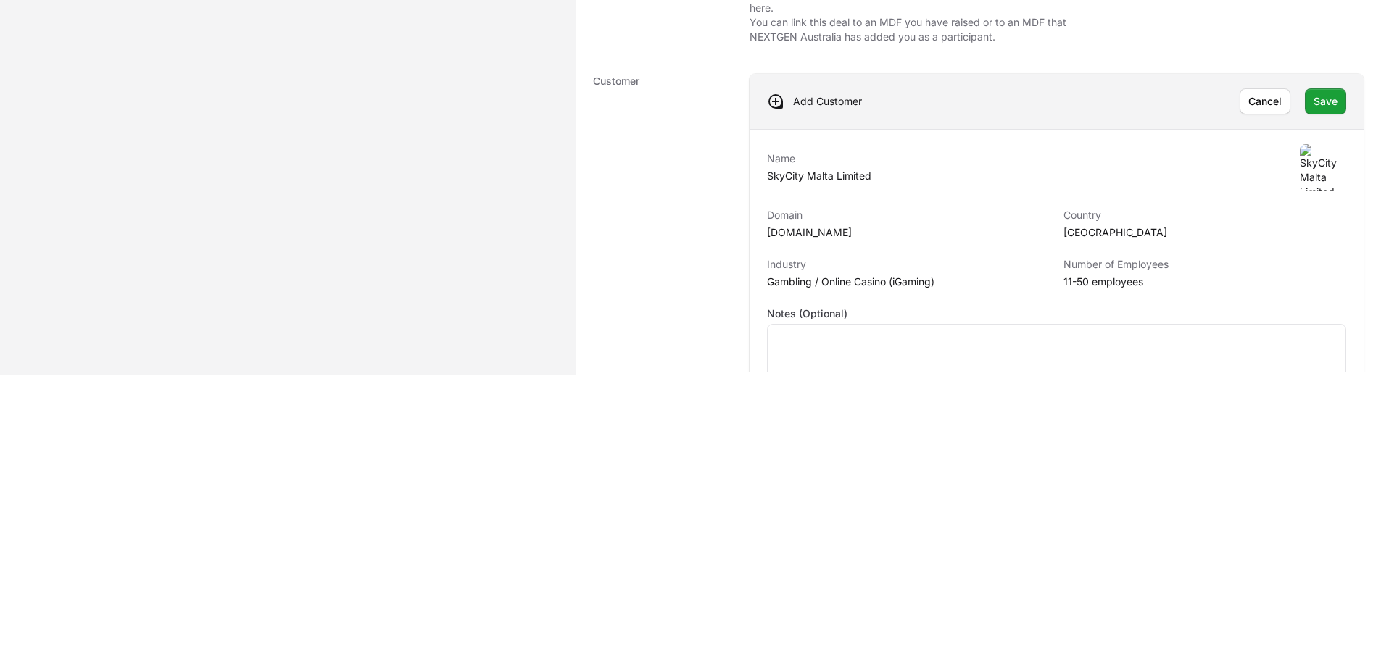
scroll to position [0, 0]
click at [1317, 96] on span "Save" at bounding box center [1325, 101] width 24 height 17
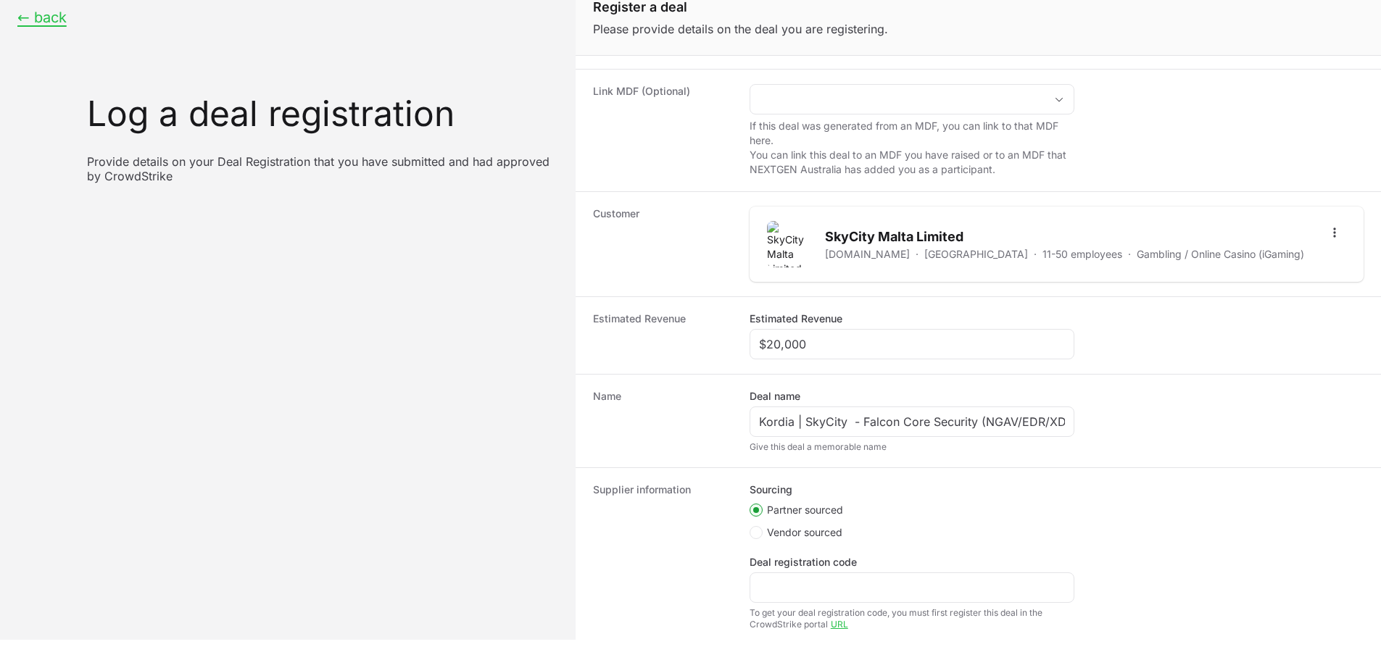
scroll to position [220, 0]
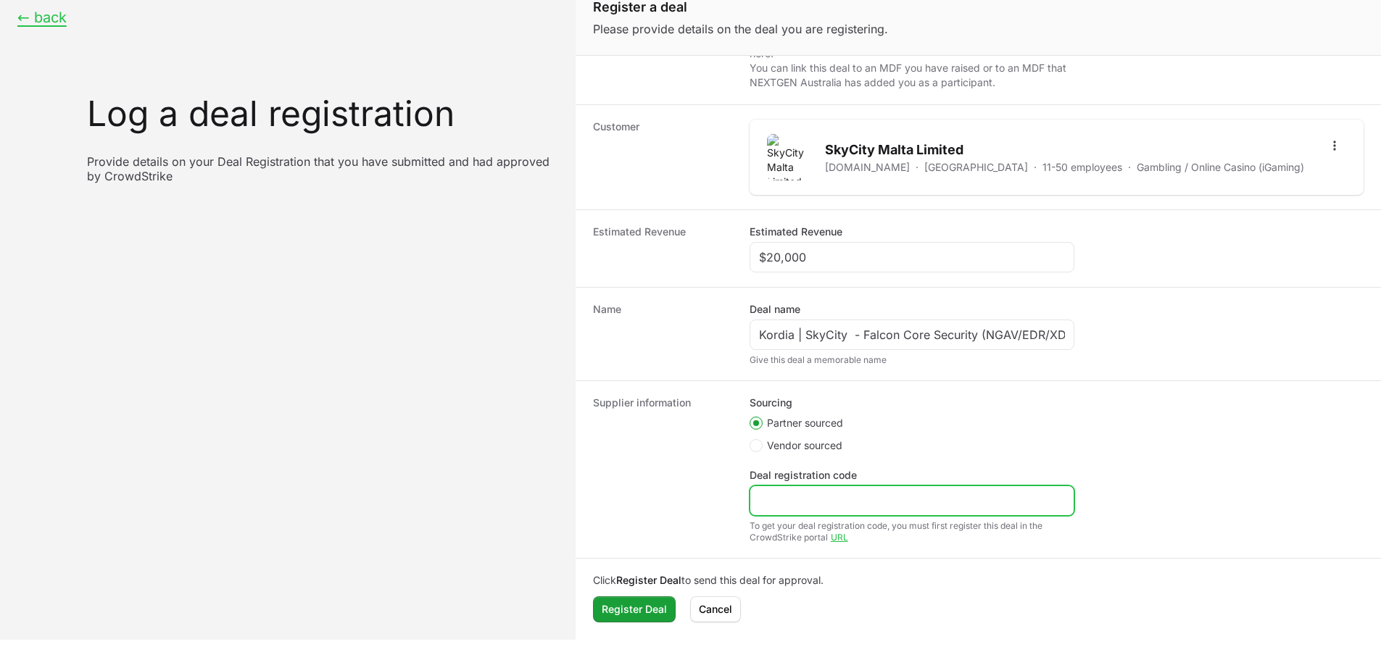
click at [786, 497] on input "Deal registration code" at bounding box center [912, 500] width 306 height 17
paste input "DR-a71c1257"
type input "DR-a71c1257"
click at [507, 409] on div "← back Log a deal registration Provide details on your Deal Registration that y…" at bounding box center [287, 310] width 575 height 660
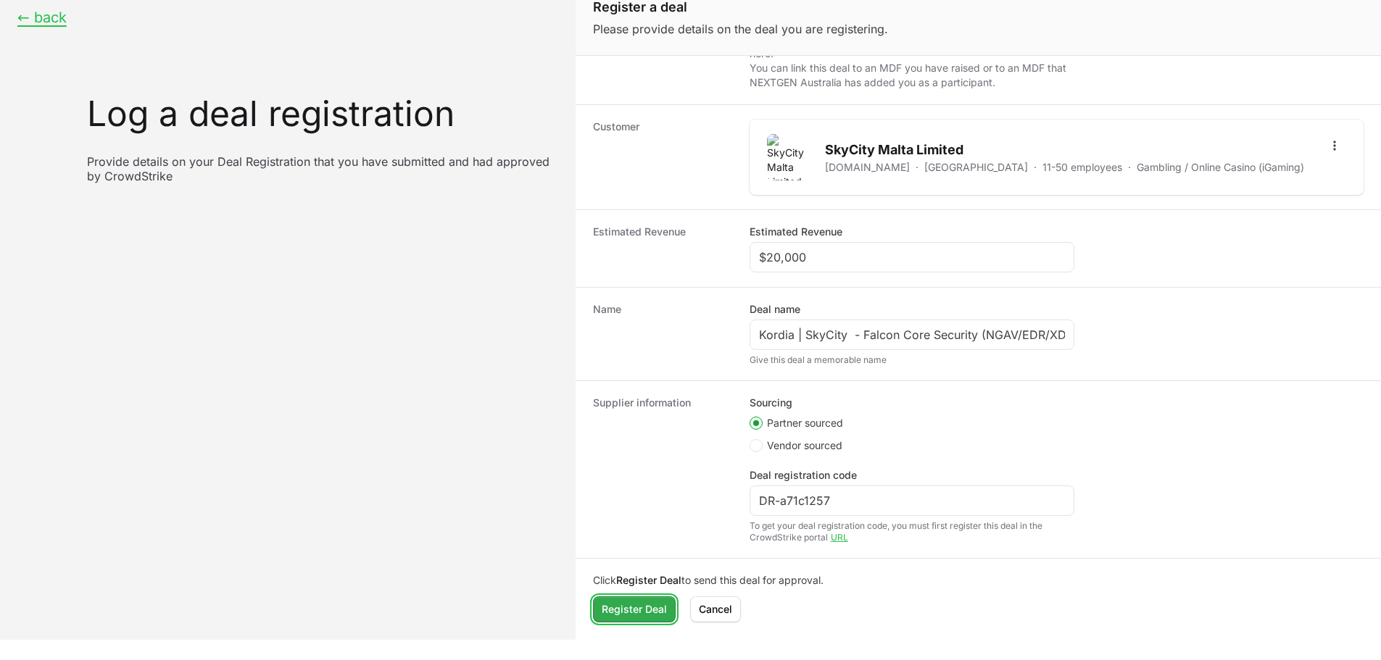
click at [643, 616] on span "Register Deal" at bounding box center [634, 609] width 65 height 17
